Goal: Find specific page/section: Find specific page/section

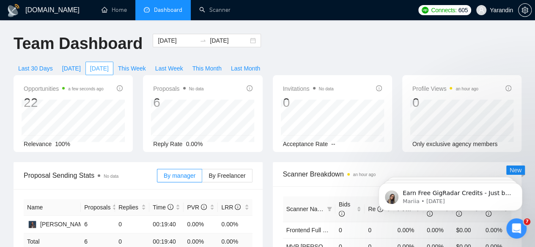
click at [109, 64] on span "[DATE]" at bounding box center [99, 68] width 19 height 9
click at [81, 64] on span "[DATE]" at bounding box center [71, 68] width 19 height 9
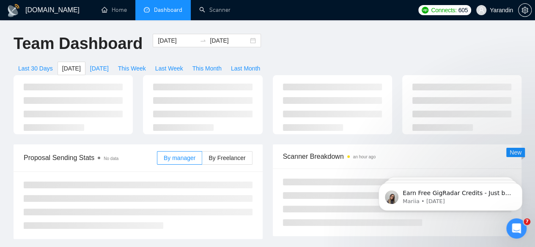
type input "2025-08-13"
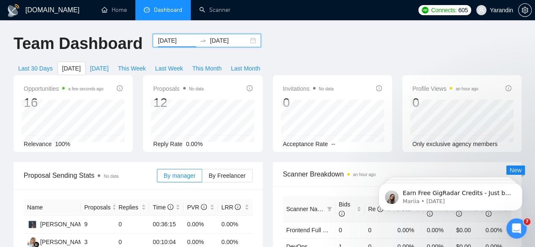
click at [171, 44] on input "2025-08-13" at bounding box center [177, 40] width 38 height 9
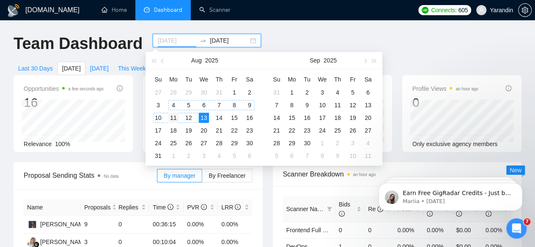
type input "2025-08-11"
click at [174, 119] on div "11" at bounding box center [173, 118] width 10 height 10
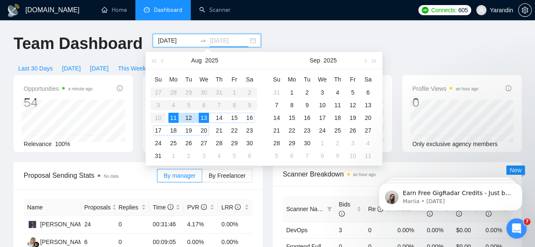
type input "2025-08-13"
click at [204, 119] on div "13" at bounding box center [204, 118] width 10 height 10
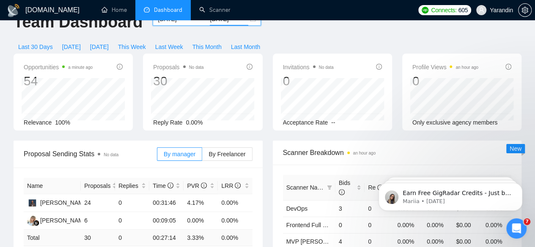
scroll to position [22, 0]
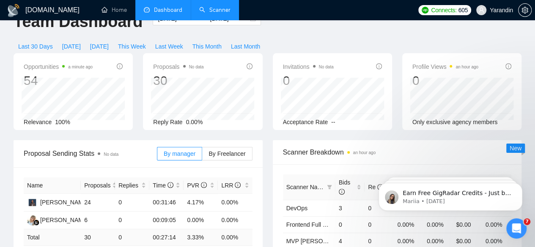
click at [218, 6] on link "Scanner" at bounding box center [214, 9] width 31 height 7
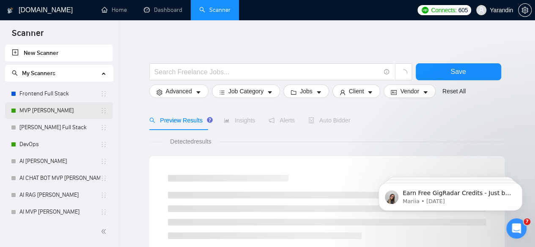
click at [52, 114] on link "MVP [PERSON_NAME]" at bounding box center [59, 110] width 81 height 17
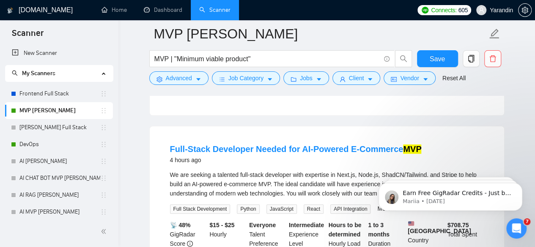
scroll to position [233, 0]
